Goal: Subscribe to service/newsletter

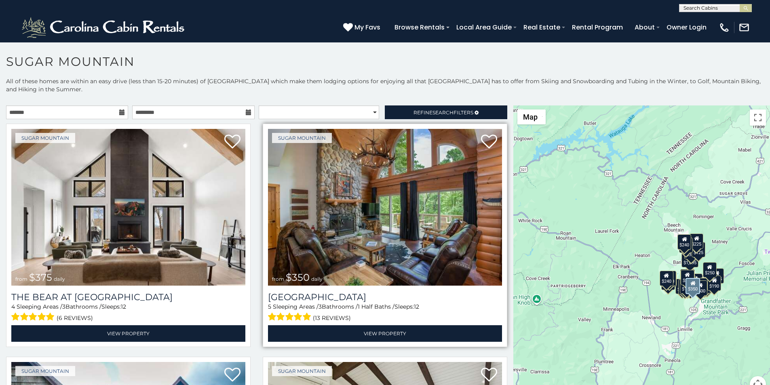
scroll to position [34, 0]
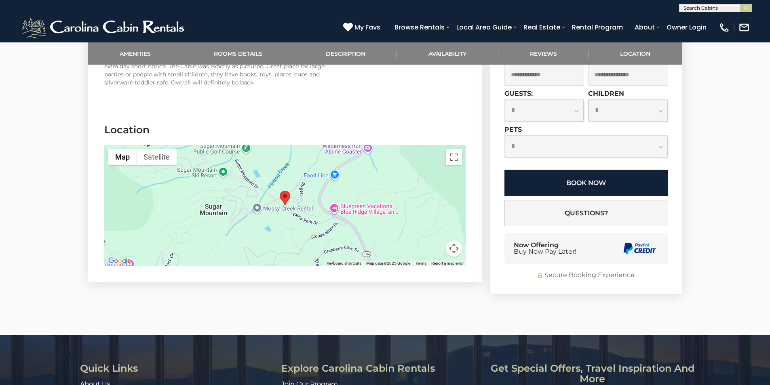
scroll to position [1615, 0]
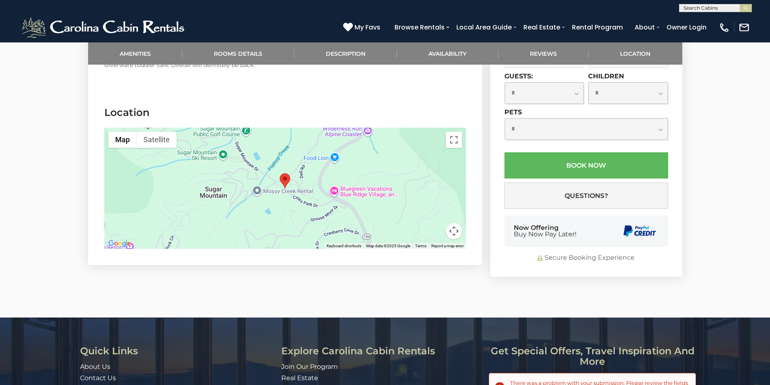
scroll to position [0, 0]
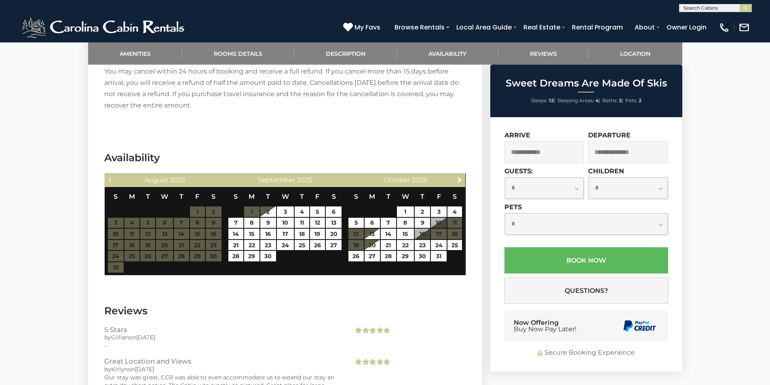
click at [512, 21] on div "My Favs Browse Rentals Local Area Guide Activities & Attractions Area Map Drivi…" at bounding box center [546, 27] width 406 height 22
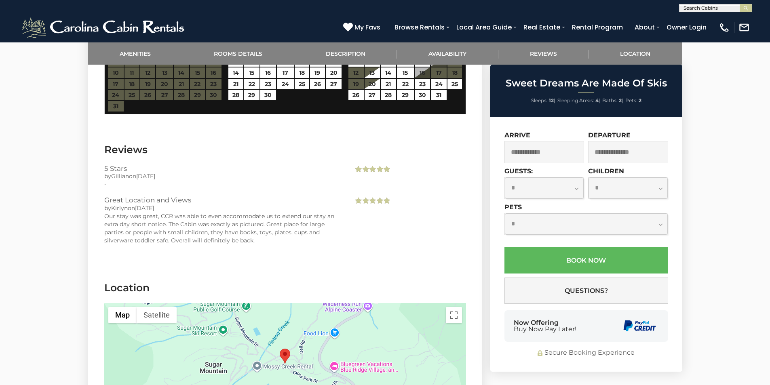
scroll to position [1455, 0]
click at [596, 19] on div "My Favs Browse Rentals Local Area Guide Activities & Attractions Area Map Drivi…" at bounding box center [546, 27] width 406 height 22
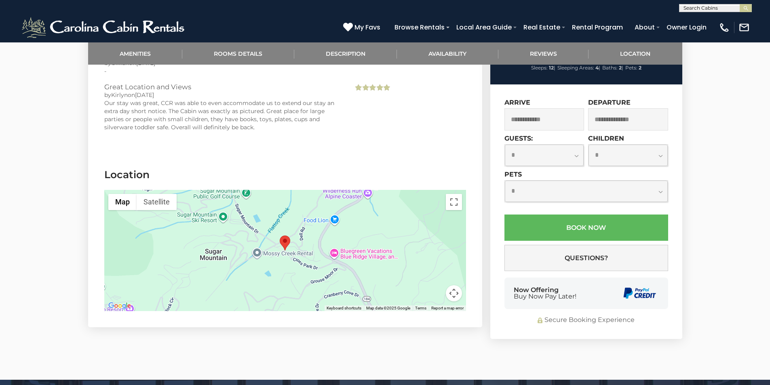
scroll to position [1569, 0]
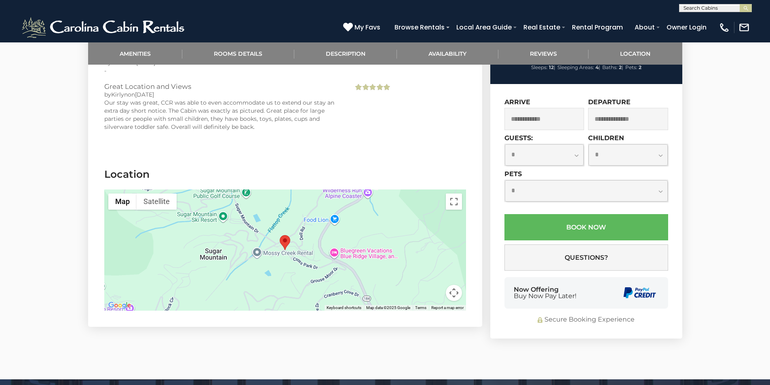
click at [537, 18] on div "My Favs Browse Rentals Local Area Guide Activities & Attractions Area Map Drivi…" at bounding box center [546, 27] width 406 height 22
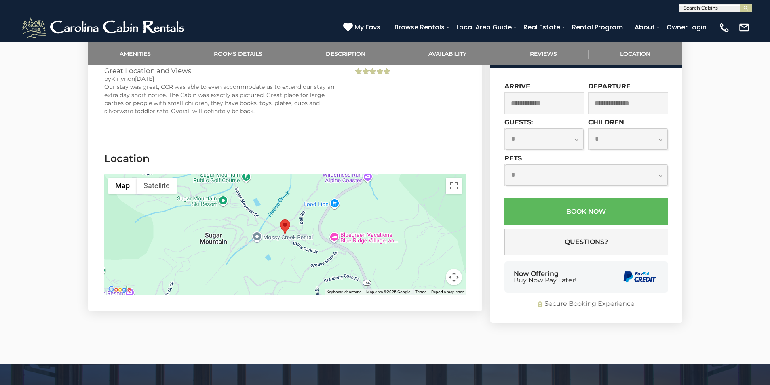
scroll to position [1585, 0]
click at [742, 6] on button "submit" at bounding box center [745, 8] width 12 height 8
